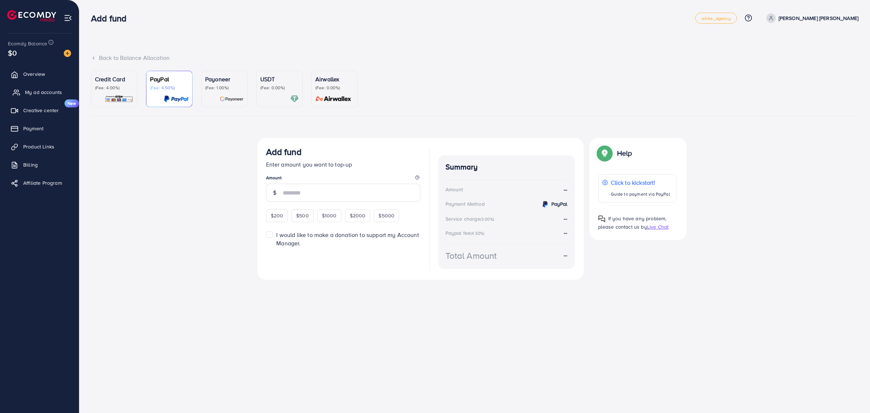
click at [55, 90] on span "My ad accounts" at bounding box center [43, 91] width 37 height 7
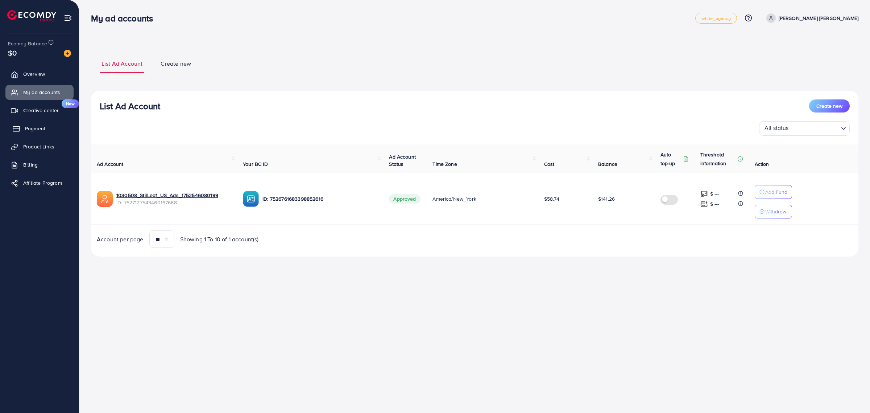
click at [46, 129] on link "Payment" at bounding box center [39, 128] width 68 height 15
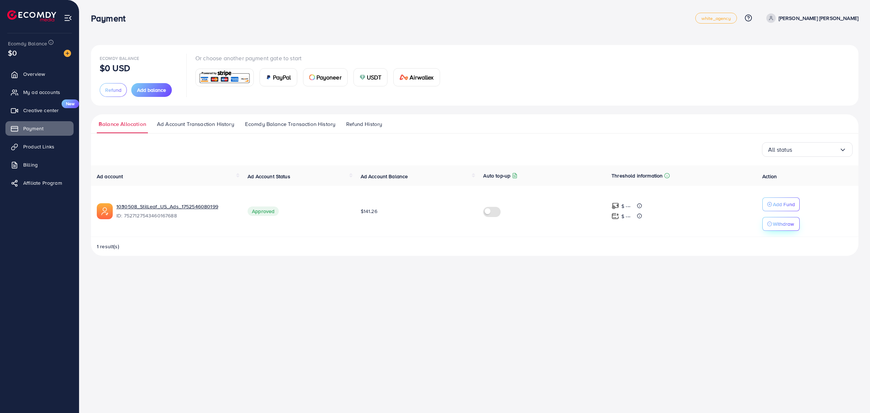
click at [778, 229] on button "Withdraw" at bounding box center [781, 224] width 37 height 14
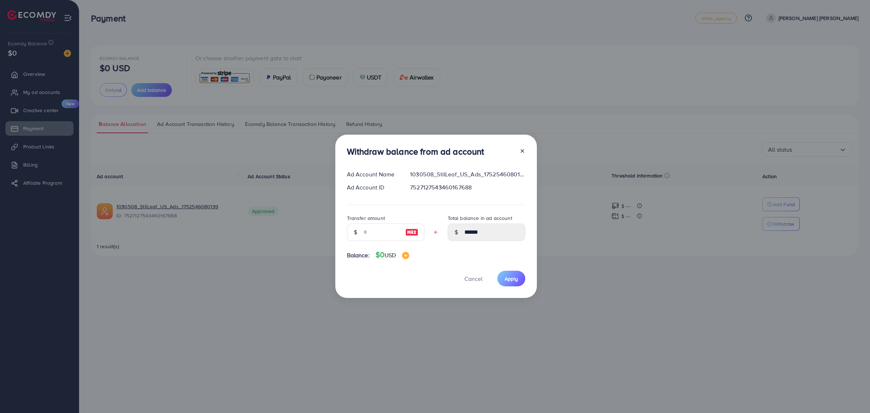
click at [409, 233] on img at bounding box center [411, 232] width 13 height 9
type input "******"
type input "****"
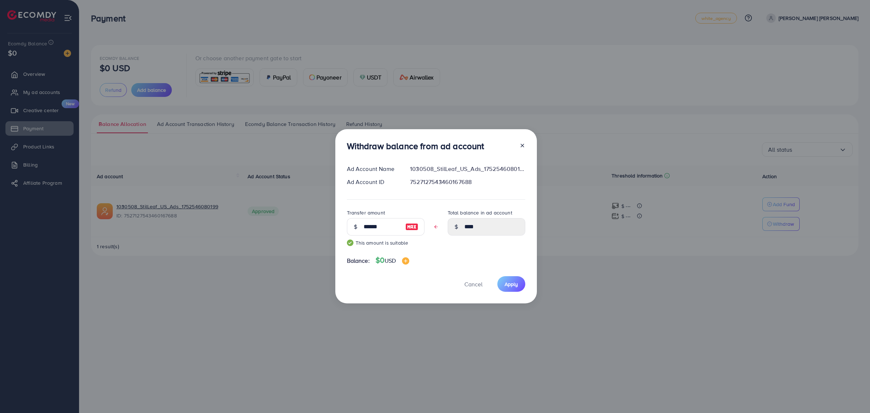
click at [413, 227] on img at bounding box center [411, 226] width 13 height 9
click at [522, 145] on line at bounding box center [522, 145] width 3 height 3
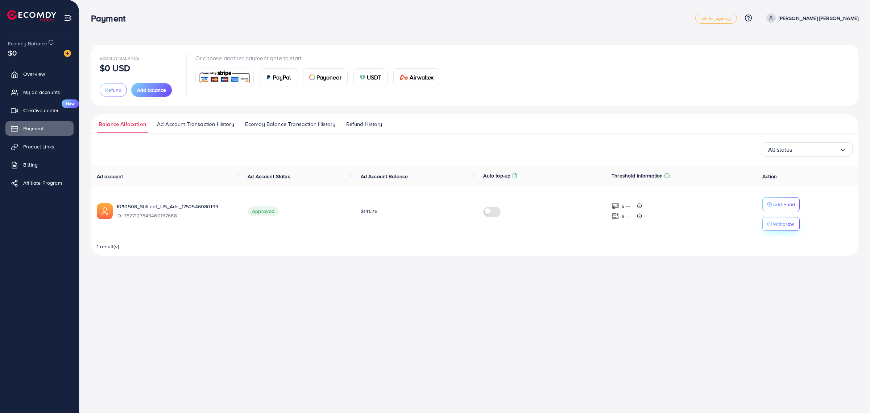
click at [778, 218] on button "Withdraw" at bounding box center [781, 224] width 37 height 14
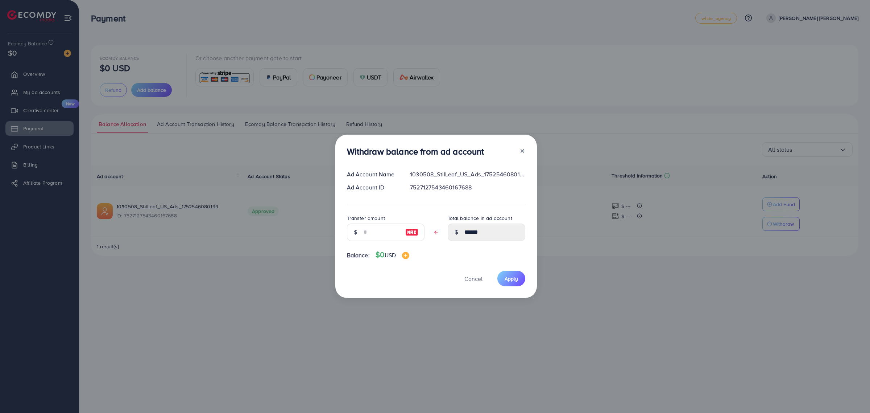
click at [405, 231] on img at bounding box center [411, 232] width 13 height 9
type input "******"
type input "****"
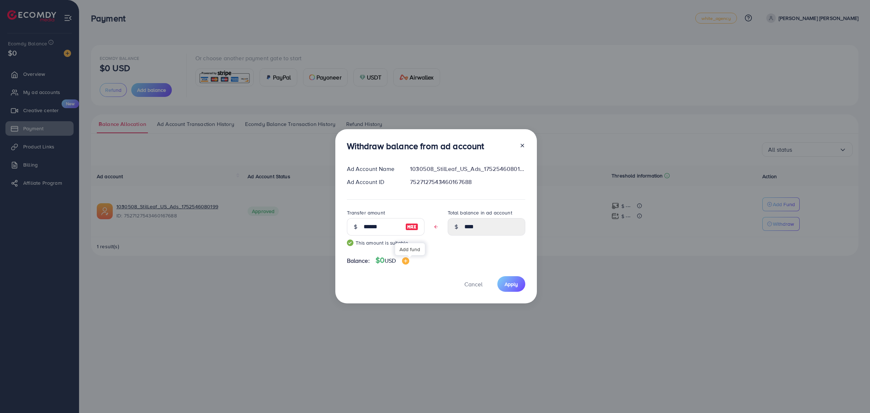
click at [409, 263] on img at bounding box center [405, 260] width 7 height 7
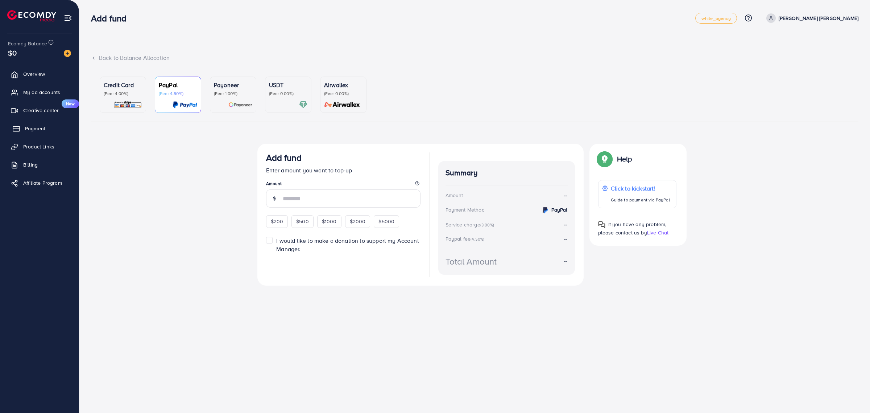
drag, startPoint x: 34, startPoint y: 129, endPoint x: 53, endPoint y: 129, distance: 18.5
click at [34, 129] on span "Payment" at bounding box center [35, 128] width 20 height 7
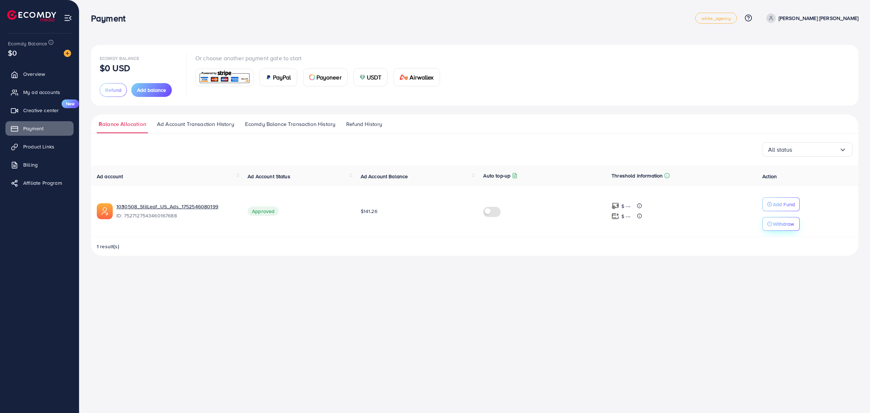
click at [784, 225] on p "Withdraw" at bounding box center [783, 223] width 21 height 9
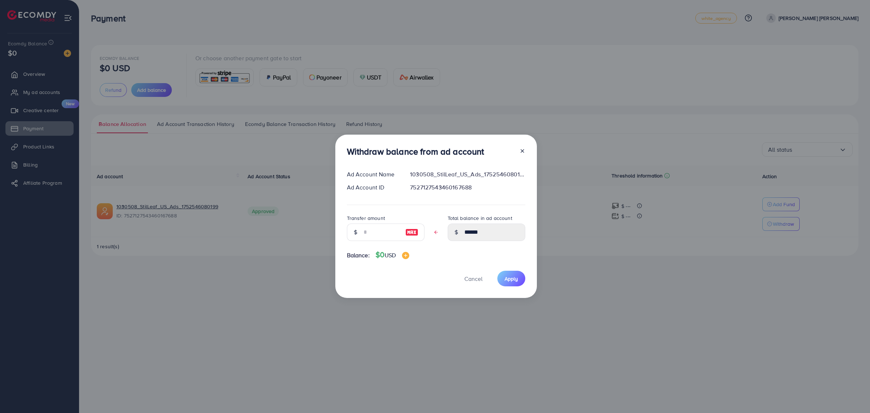
click at [411, 229] on img at bounding box center [411, 232] width 13 height 9
type input "******"
type input "****"
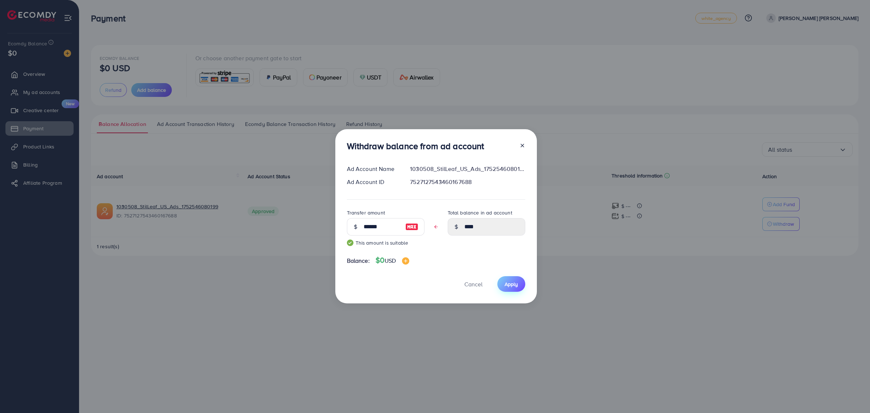
click at [512, 287] on span "Apply" at bounding box center [511, 283] width 13 height 7
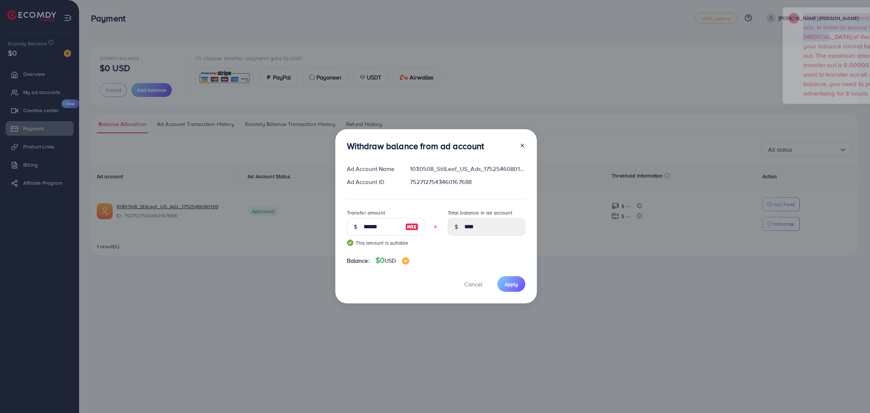
drag, startPoint x: 741, startPoint y: 17, endPoint x: 798, endPoint y: 33, distance: 59.7
click at [801, 33] on div "Your account is currently delivering ads. In order to ensure the [MEDICAL_DATA]…" at bounding box center [854, 55] width 131 height 85
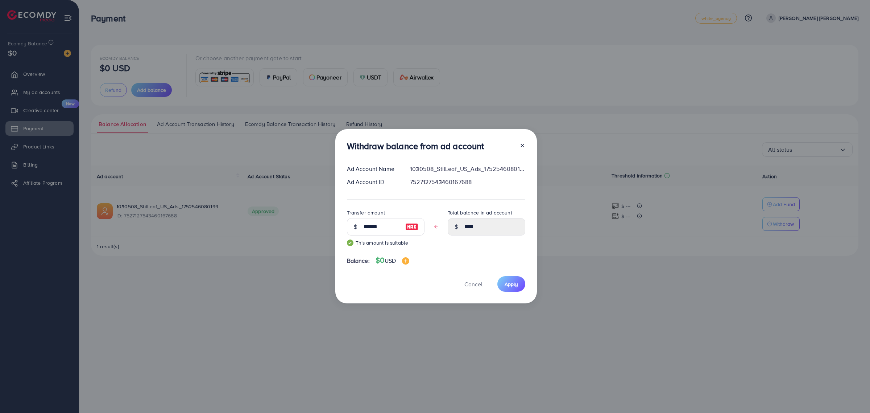
click at [577, 234] on div "Withdraw balance from ad account Ad Account Name 1030508_StilLeaf_US_Ads_175254…" at bounding box center [435, 206] width 870 height 413
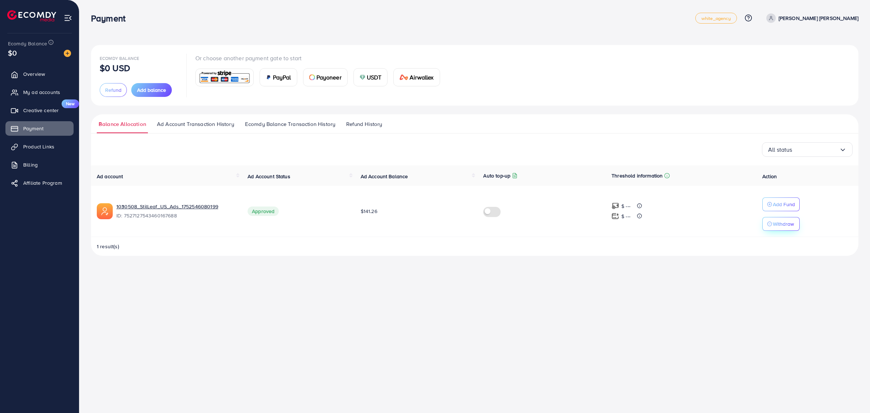
click at [782, 224] on p "Withdraw" at bounding box center [783, 223] width 21 height 9
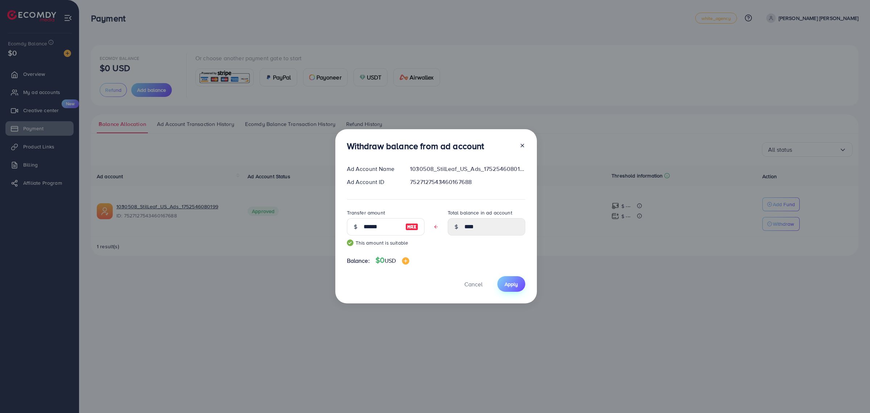
click at [505, 280] on span "Apply" at bounding box center [511, 283] width 13 height 7
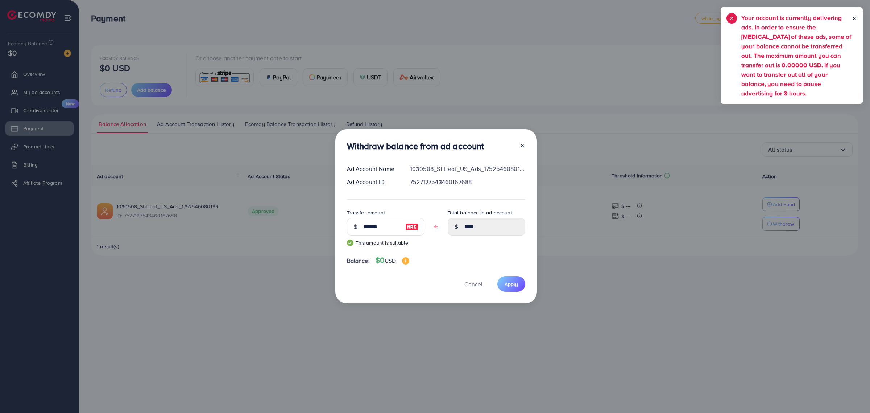
click at [782, 31] on h5 "Your account is currently delivering ads. In order to ensure the [MEDICAL_DATA]…" at bounding box center [797, 55] width 111 height 85
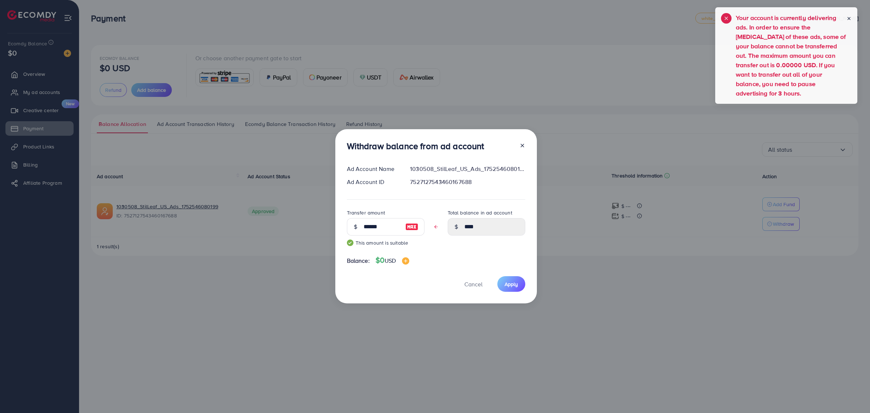
drag, startPoint x: 740, startPoint y: 12, endPoint x: 735, endPoint y: 39, distance: 27.7
click at [735, 39] on div "Your account is currently delivering ads. In order to ensure the [MEDICAL_DATA]…" at bounding box center [787, 55] width 142 height 96
click at [735, 39] on div "Your account is currently delivering ads. In order to ensure the [MEDICAL_DATA]…" at bounding box center [786, 55] width 131 height 85
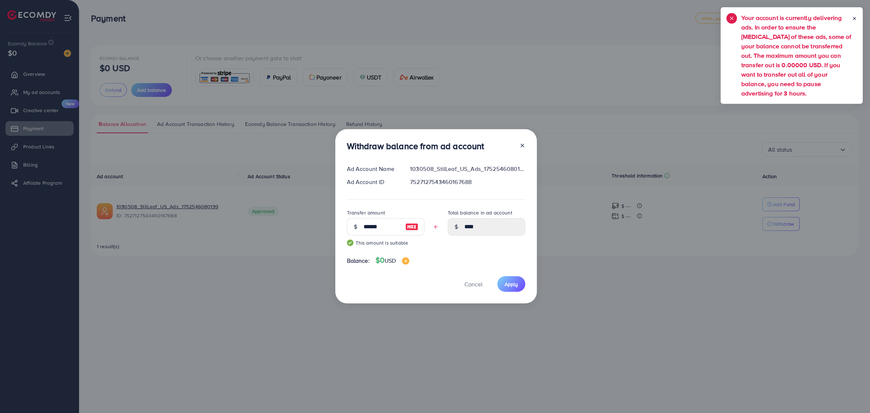
click at [780, 73] on h5 "Your account is currently delivering ads. In order to ensure the [MEDICAL_DATA]…" at bounding box center [797, 55] width 111 height 85
drag, startPoint x: 774, startPoint y: 76, endPoint x: 681, endPoint y: 291, distance: 233.8
click at [681, 291] on div "Withdraw balance from ad account Ad Account Name 1030508_StilLeaf_US_Ads_175254…" at bounding box center [435, 206] width 870 height 413
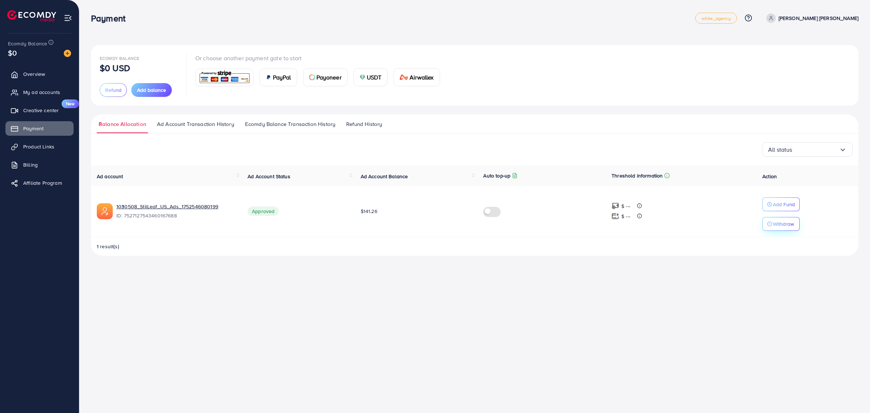
click at [784, 226] on p "Withdraw" at bounding box center [783, 223] width 21 height 9
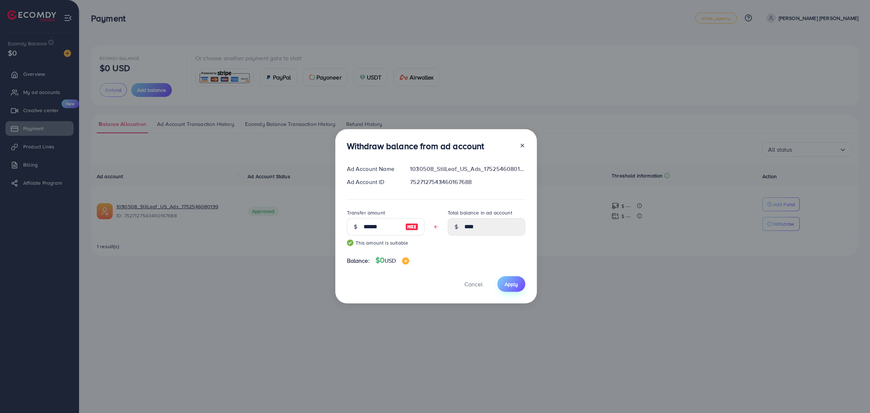
click at [511, 286] on span "Apply" at bounding box center [511, 283] width 13 height 7
click at [762, 35] on div "Withdraw balance from ad account Ad Account Name 1030508_StilLeaf_US_Ads_175254…" at bounding box center [435, 206] width 870 height 413
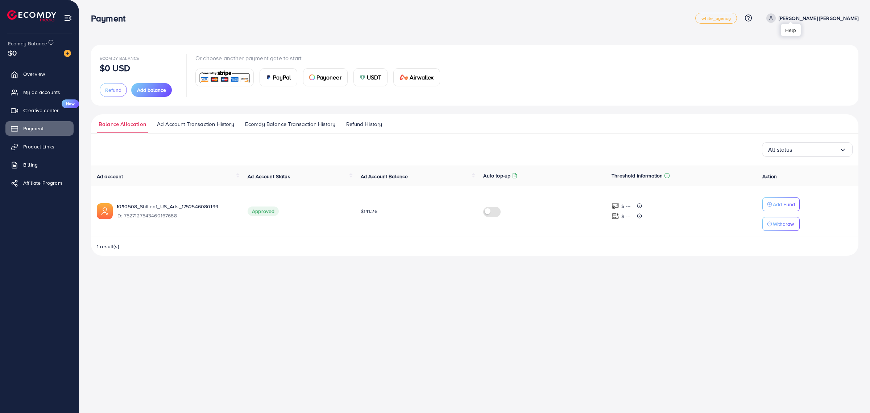
click at [753, 17] on icon at bounding box center [749, 18] width 8 height 8
click at [699, 37] on div "Ecomdy Balance $0 USD Refund Add balance Or choose another payment gate to star…" at bounding box center [474, 133] width 791 height 267
click at [731, 20] on span "white_agency" at bounding box center [716, 18] width 29 height 5
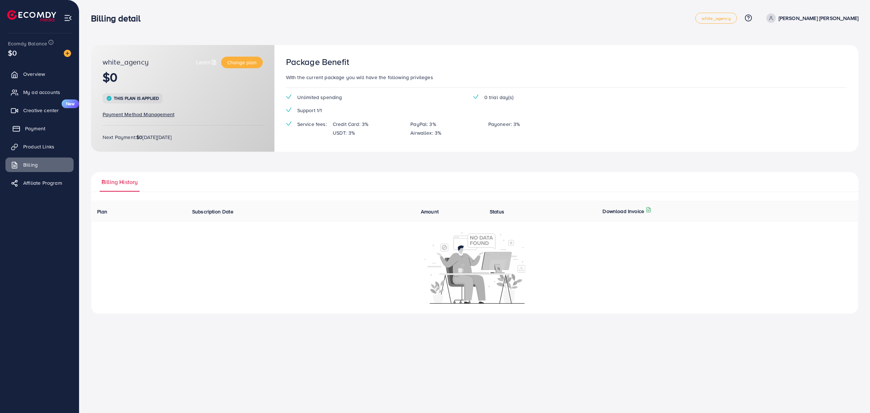
click at [33, 127] on span "Payment" at bounding box center [35, 128] width 20 height 7
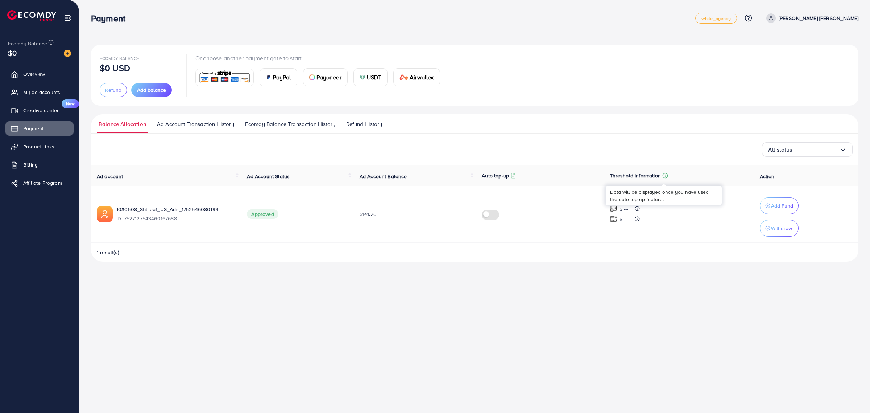
click at [664, 175] on icon at bounding box center [666, 176] width 6 height 6
click at [660, 176] on div "Threshold information" at bounding box center [639, 175] width 58 height 9
click at [663, 175] on icon at bounding box center [666, 176] width 6 height 6
click at [638, 219] on icon at bounding box center [637, 218] width 5 height 5
click at [636, 215] on div at bounding box center [637, 215] width 5 height 2
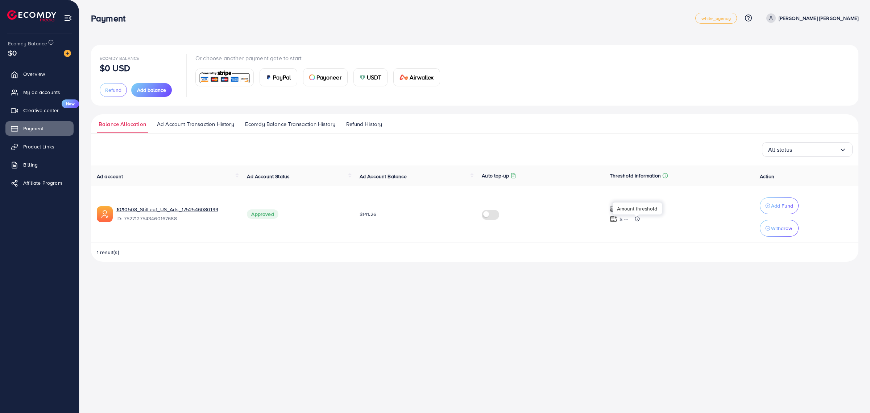
click at [615, 220] on img at bounding box center [614, 219] width 8 height 8
click at [613, 216] on img at bounding box center [614, 219] width 8 height 8
click at [615, 216] on img at bounding box center [614, 219] width 8 height 8
click at [482, 211] on label at bounding box center [492, 214] width 20 height 8
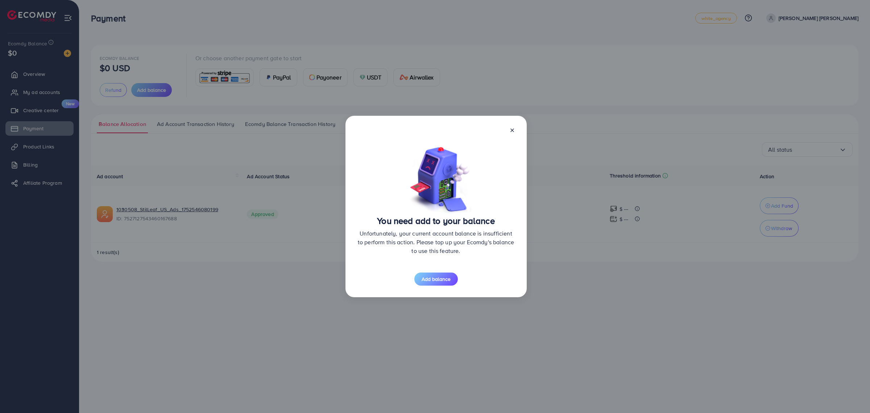
click at [508, 133] on div "You need add to your balance Unfortunately, your current account balance is ins…" at bounding box center [436, 206] width 181 height 181
click at [512, 130] on line at bounding box center [512, 130] width 3 height 3
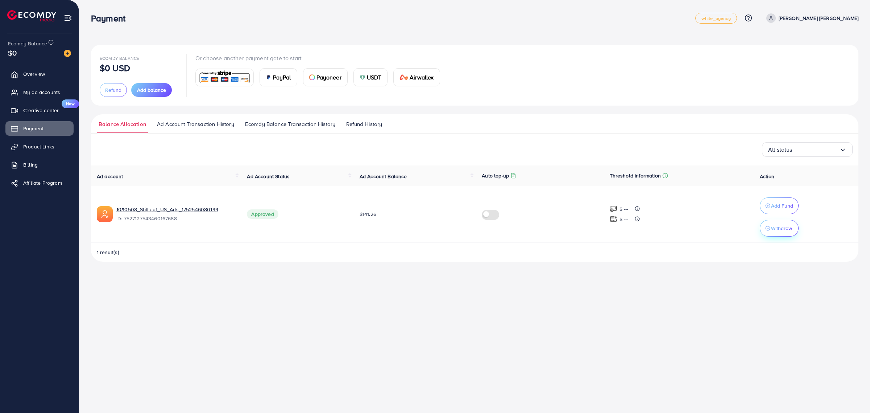
click at [780, 227] on p "Withdraw" at bounding box center [781, 228] width 21 height 9
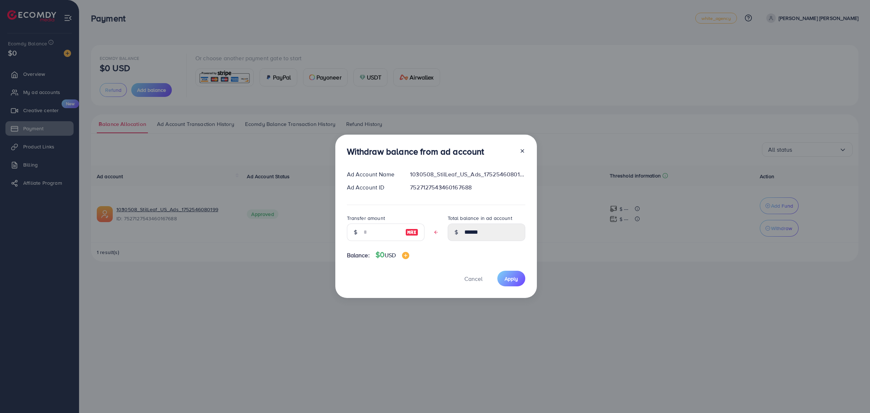
click at [409, 233] on img at bounding box center [411, 232] width 13 height 9
type input "******"
type input "****"
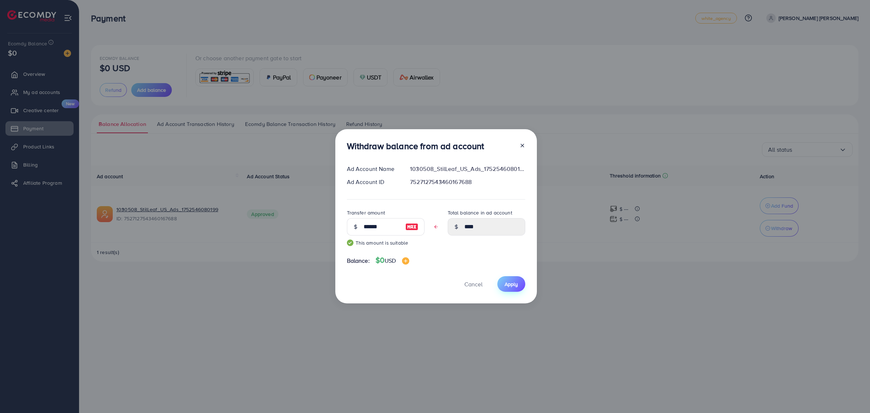
click at [515, 284] on span "Apply" at bounding box center [511, 283] width 13 height 7
click at [526, 143] on div "Withdraw balance from ad account Ad Account Name 1030508_StilLeaf_US_Ads_175254…" at bounding box center [436, 216] width 202 height 174
click at [520, 146] on icon at bounding box center [523, 146] width 6 height 6
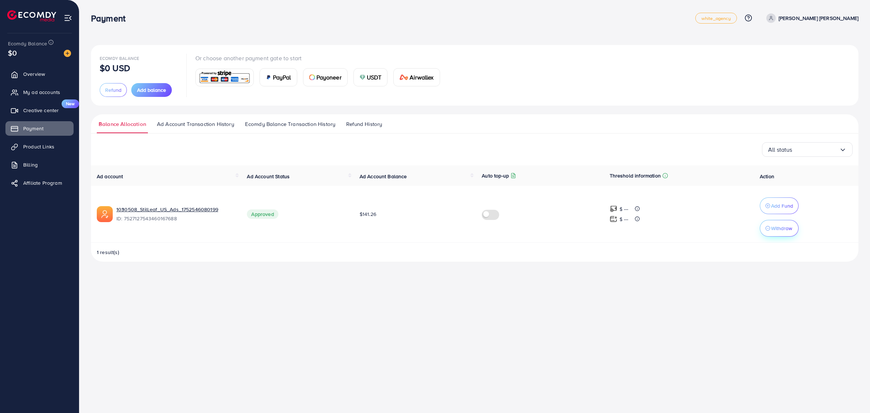
click at [783, 230] on p "Withdraw" at bounding box center [781, 228] width 21 height 9
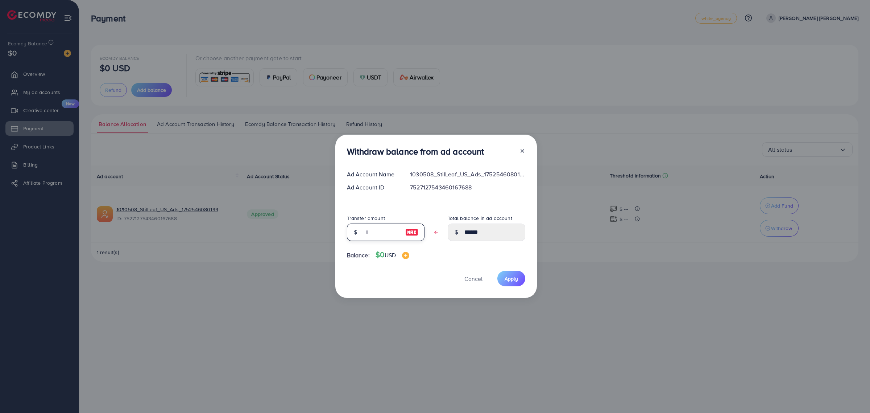
click at [385, 230] on input "text" at bounding box center [382, 231] width 36 height 17
click at [523, 152] on div at bounding box center [520, 152] width 12 height 13
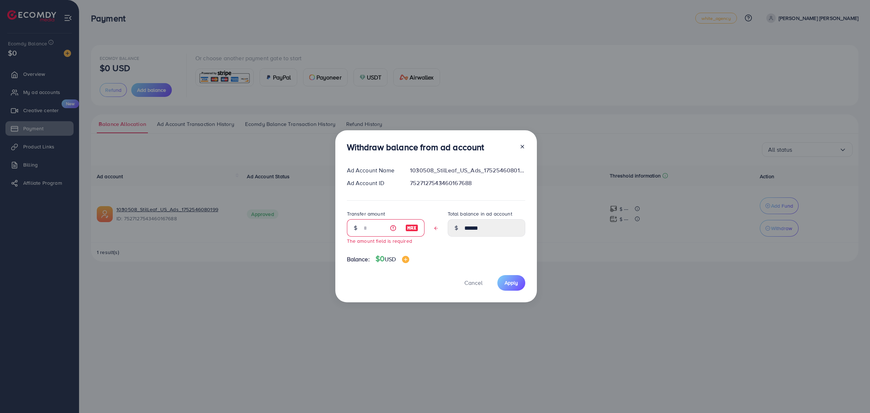
click at [425, 326] on div "Withdraw balance from ad account Ad Account Name 1030508_StilLeaf_US_Ads_175254…" at bounding box center [435, 206] width 870 height 413
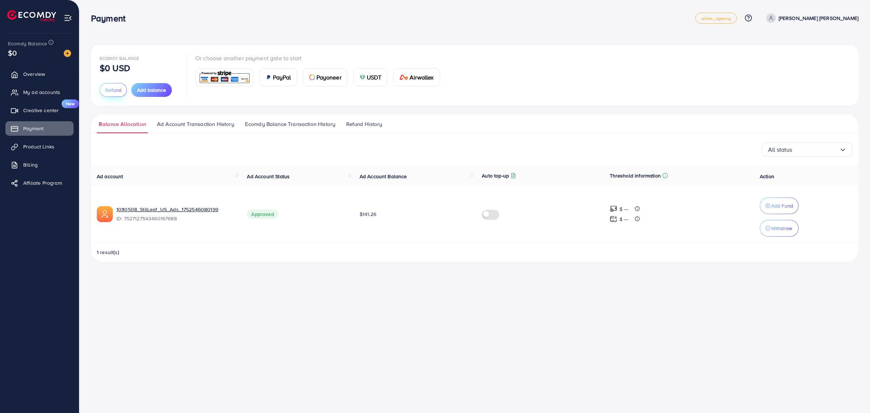
click at [110, 91] on span "Refund" at bounding box center [113, 89] width 16 height 7
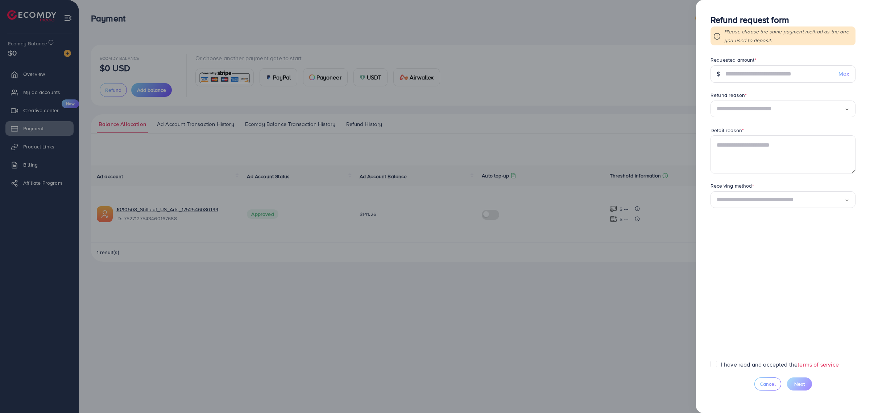
click at [751, 198] on input "Search for option" at bounding box center [781, 199] width 128 height 11
click at [746, 217] on form "Requested amount * $ Max Refund reason * Loading... Detail reason * Receiving m…" at bounding box center [783, 208] width 145 height 304
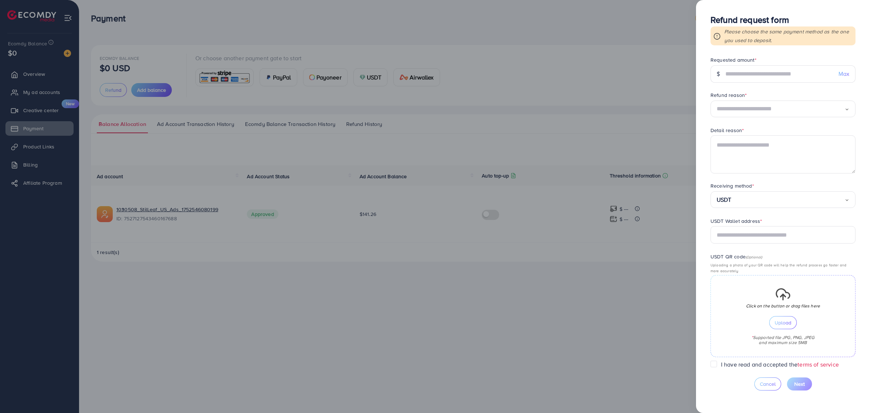
scroll to position [39, 0]
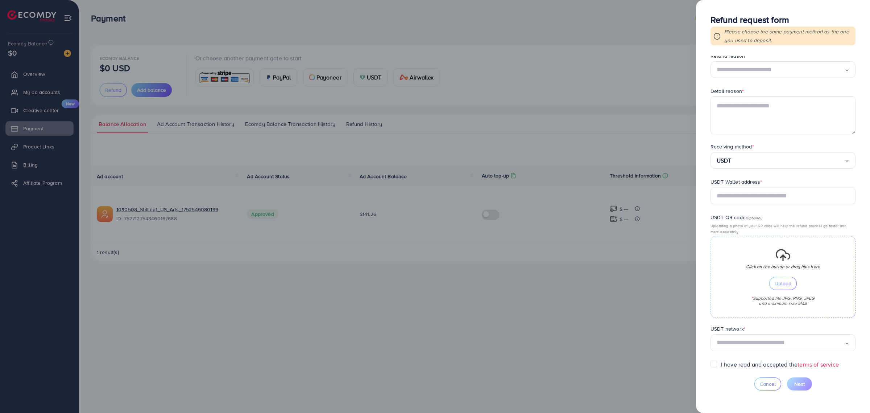
click at [633, 363] on div at bounding box center [435, 206] width 870 height 413
